Goal: Check status: Check status

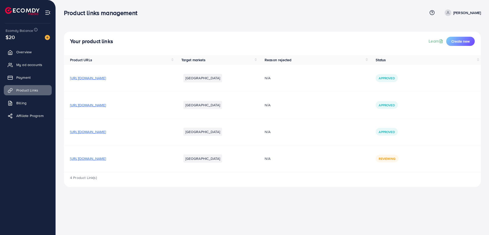
click at [395, 159] on span "Reviewing" at bounding box center [387, 158] width 17 height 4
click at [283, 26] on div "Your product links Learn Create new Product URLs Target markets Reason rejected…" at bounding box center [272, 97] width 433 height 195
